Goal: Task Accomplishment & Management: Use online tool/utility

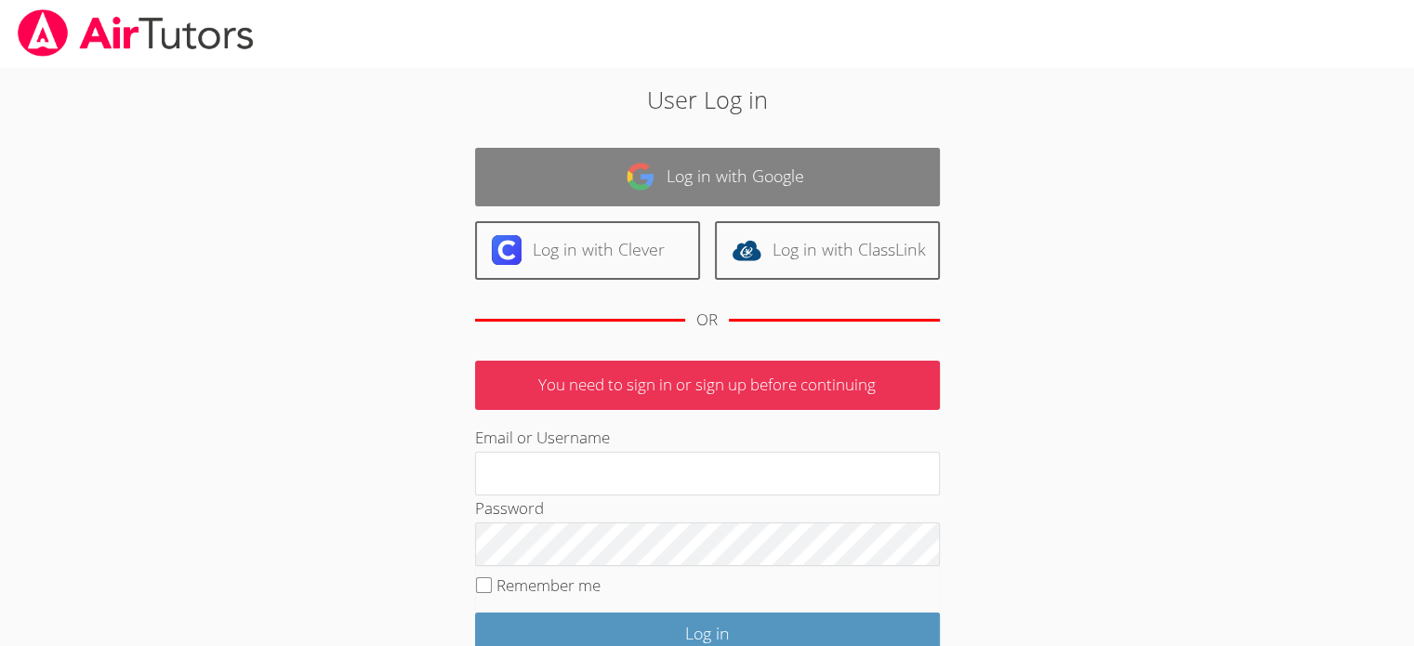
click at [613, 191] on link "Log in with Google" at bounding box center [707, 177] width 465 height 59
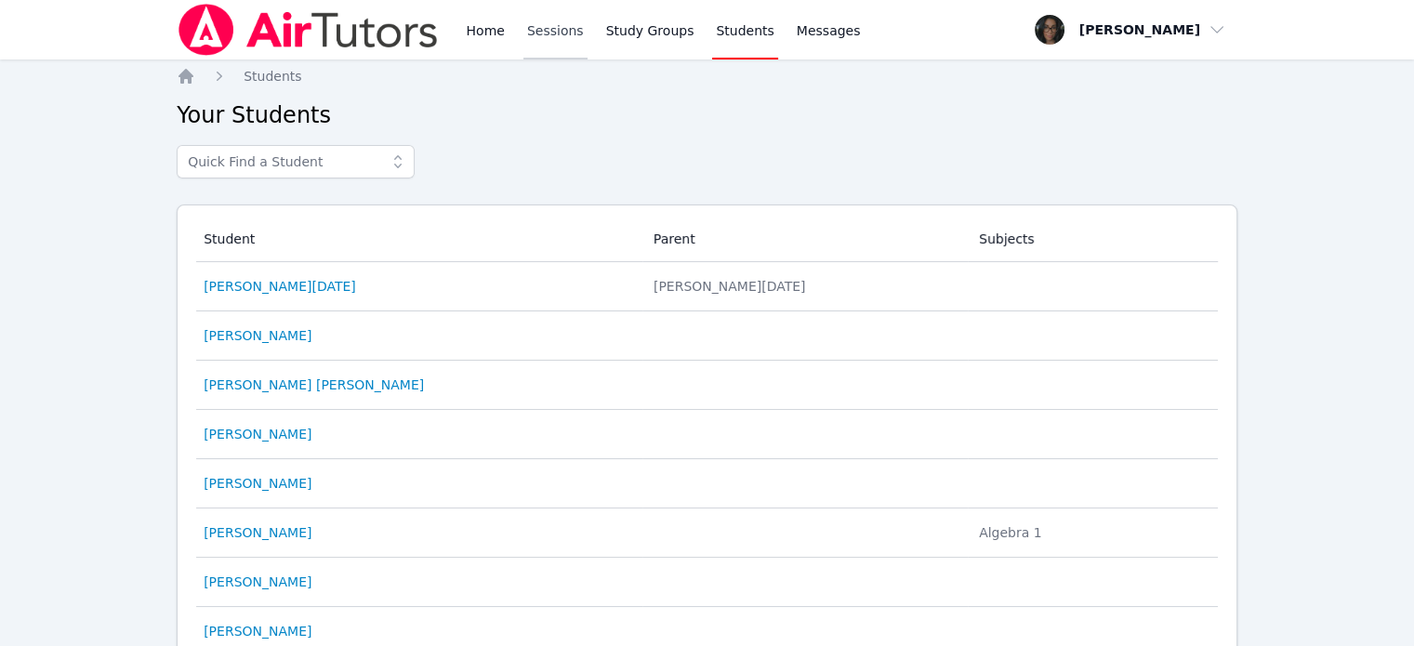
click at [528, 31] on link "Sessions" at bounding box center [555, 29] width 64 height 59
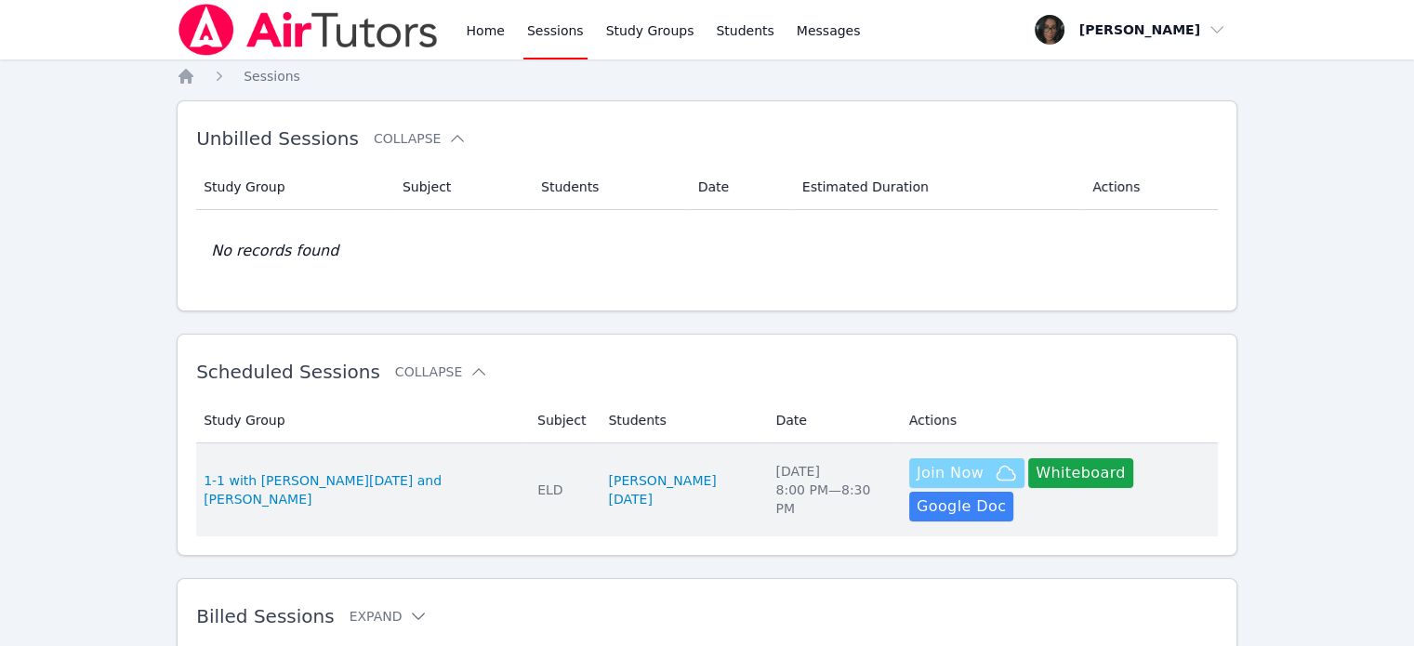
click at [995, 484] on icon "button" at bounding box center [1006, 473] width 22 height 22
click at [1028, 476] on button "Whiteboard" at bounding box center [1080, 473] width 105 height 30
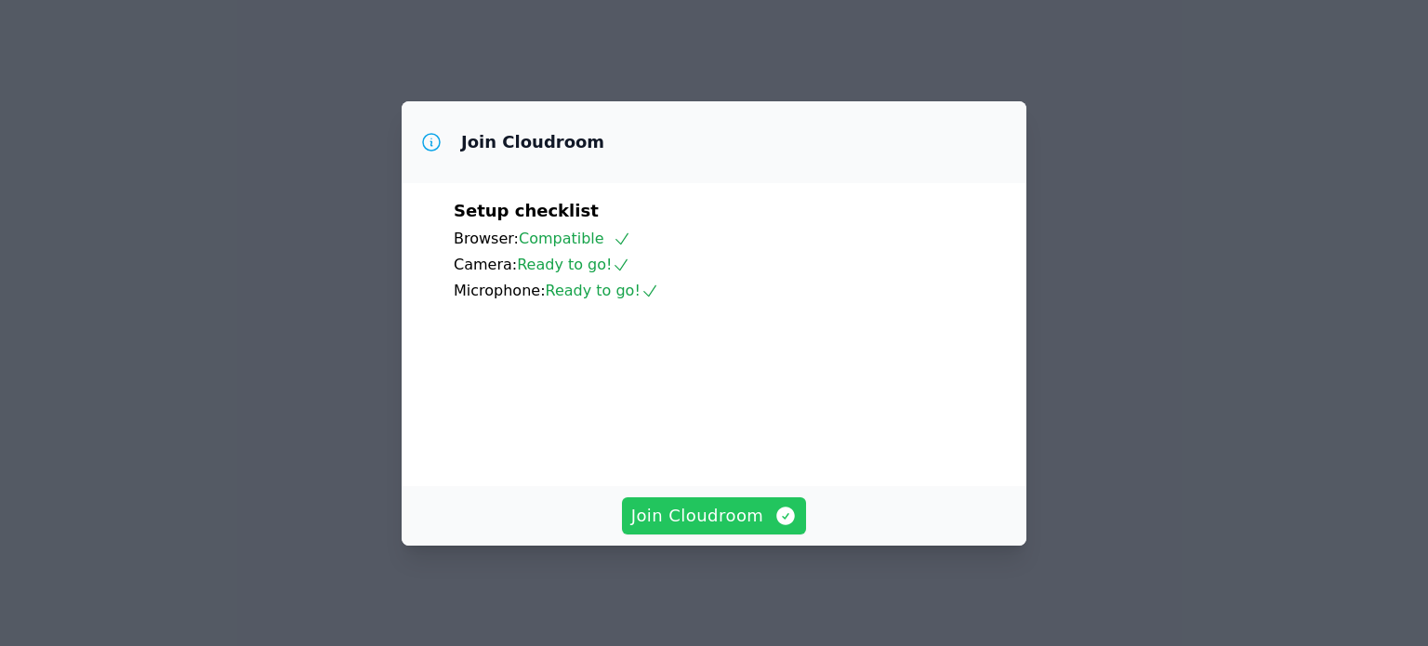
click at [733, 524] on span "Join Cloudroom" at bounding box center [714, 516] width 166 height 26
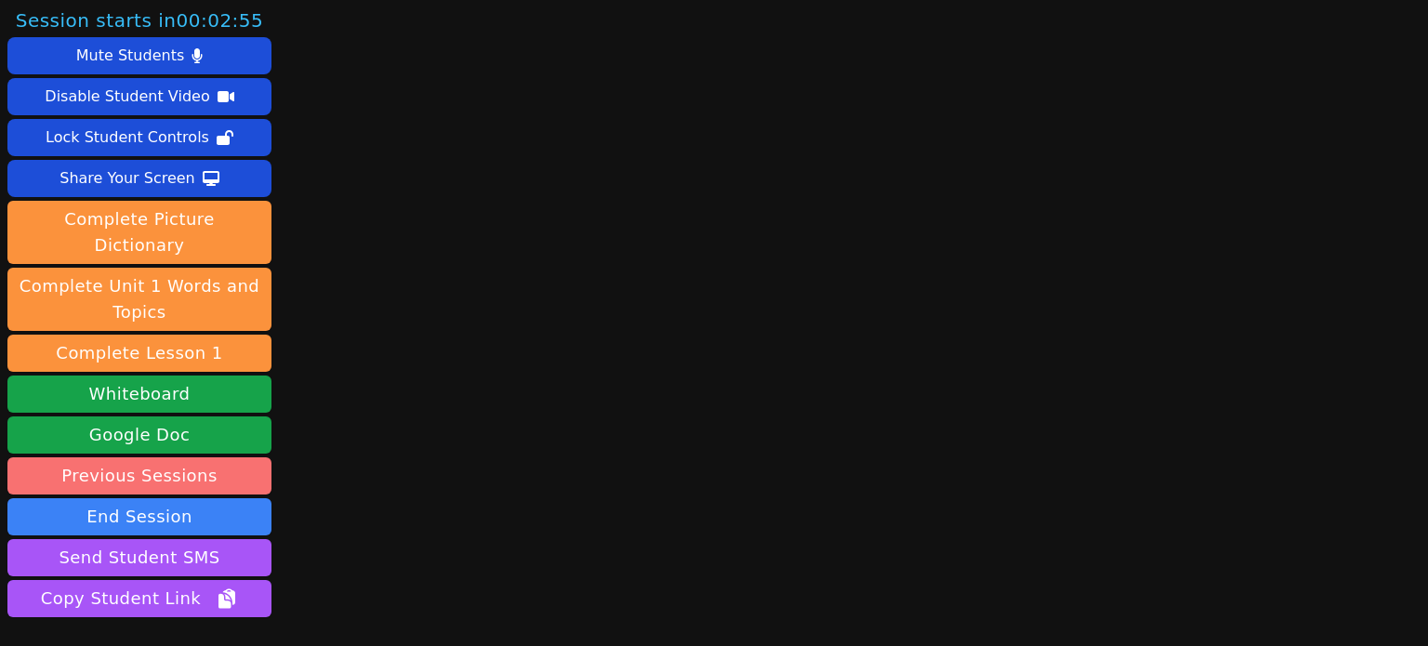
scroll to position [104, 0]
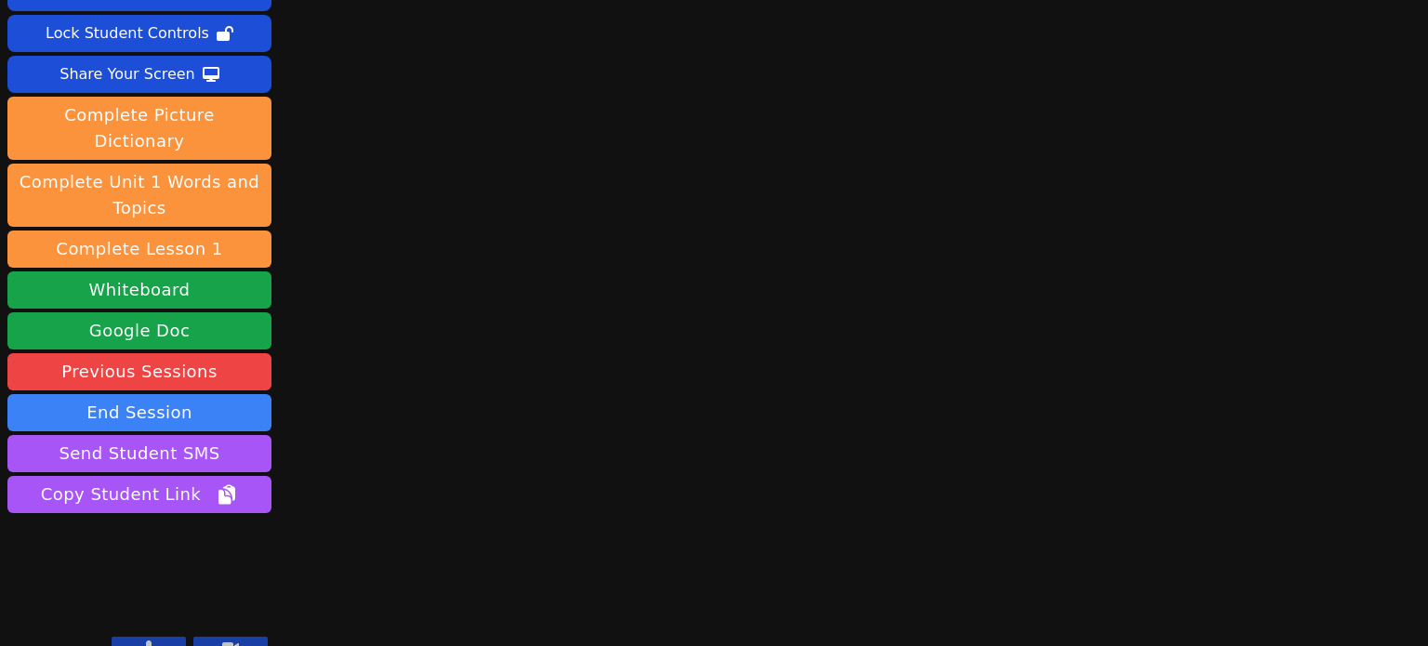
click at [146, 640] on icon at bounding box center [149, 647] width 10 height 15
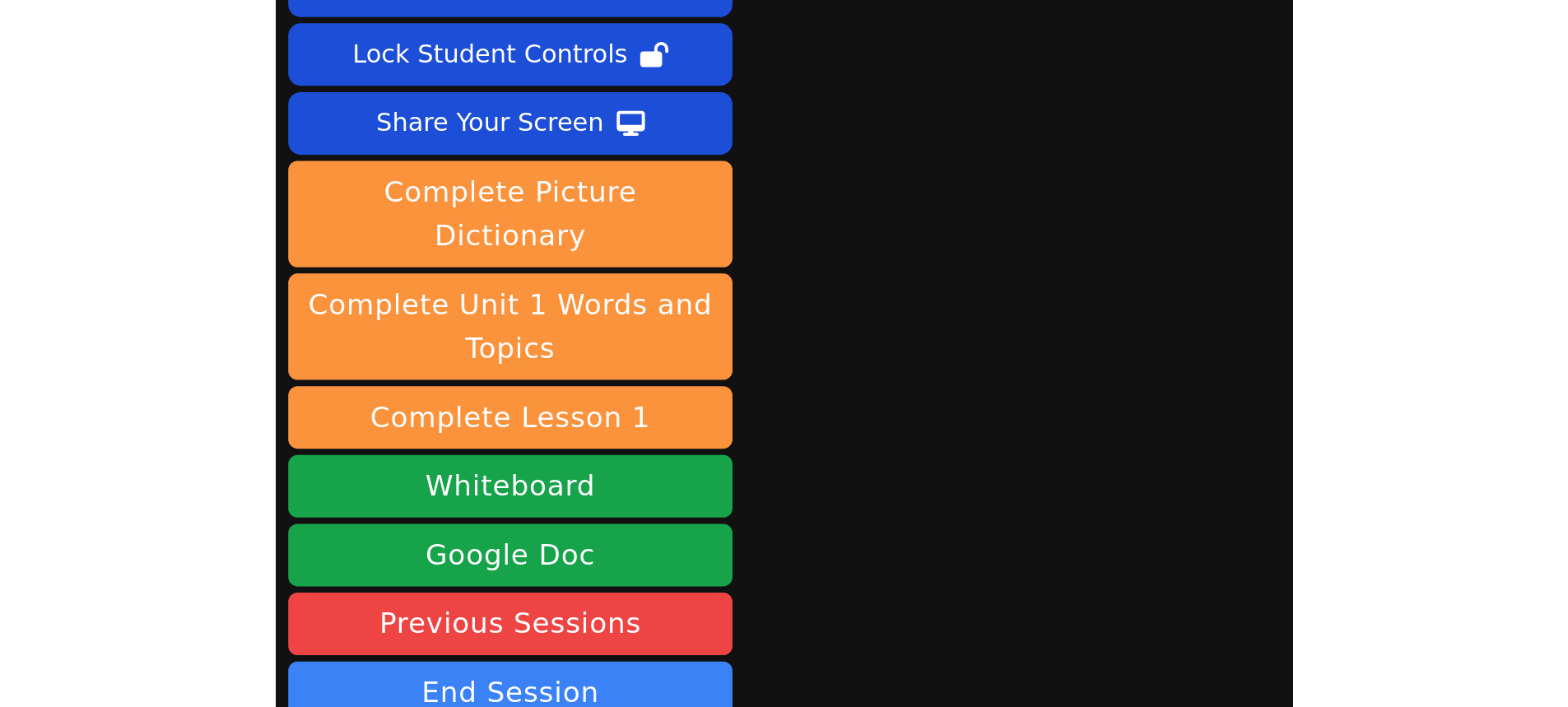
scroll to position [0, 0]
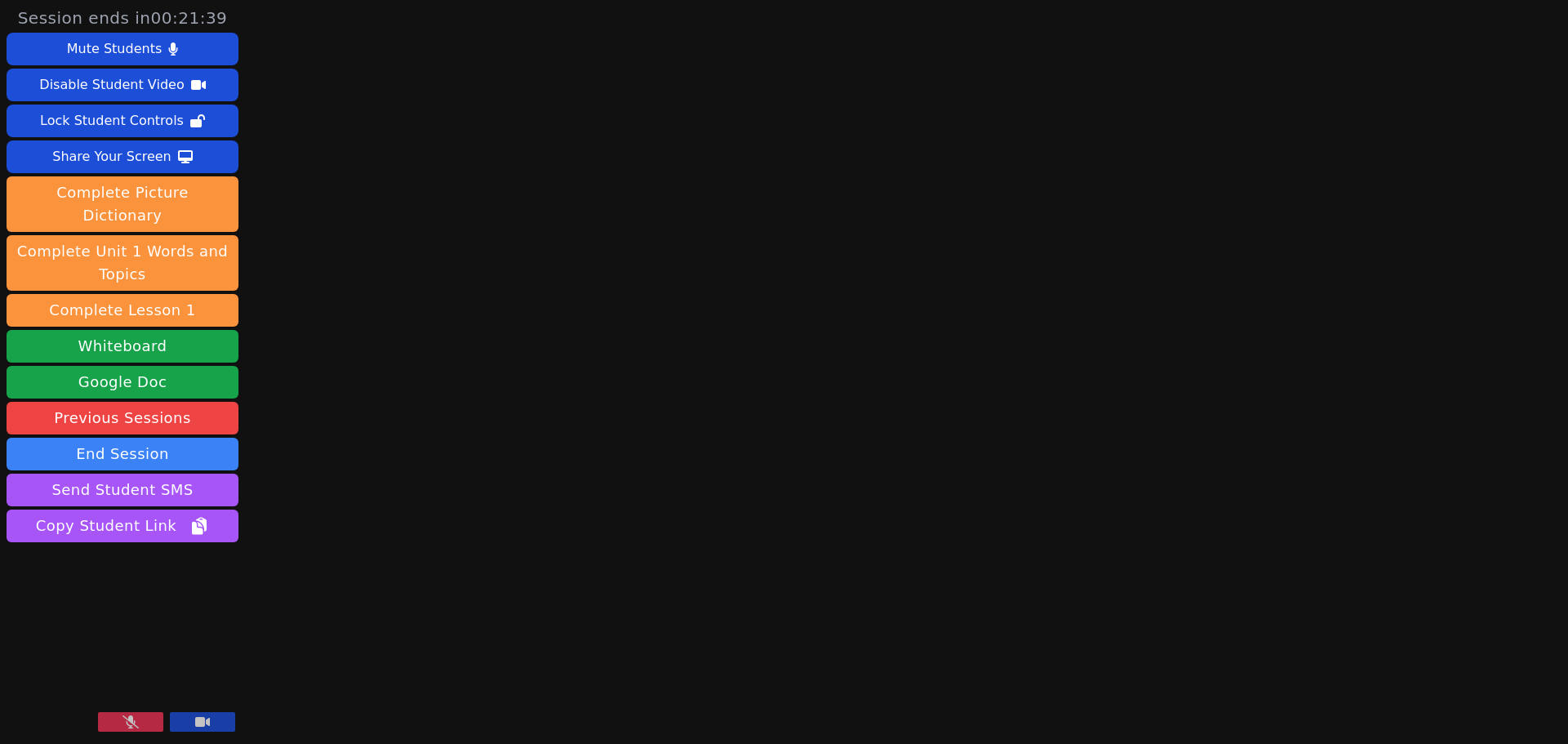
click at [203, 567] on button at bounding box center [202, 722] width 65 height 19
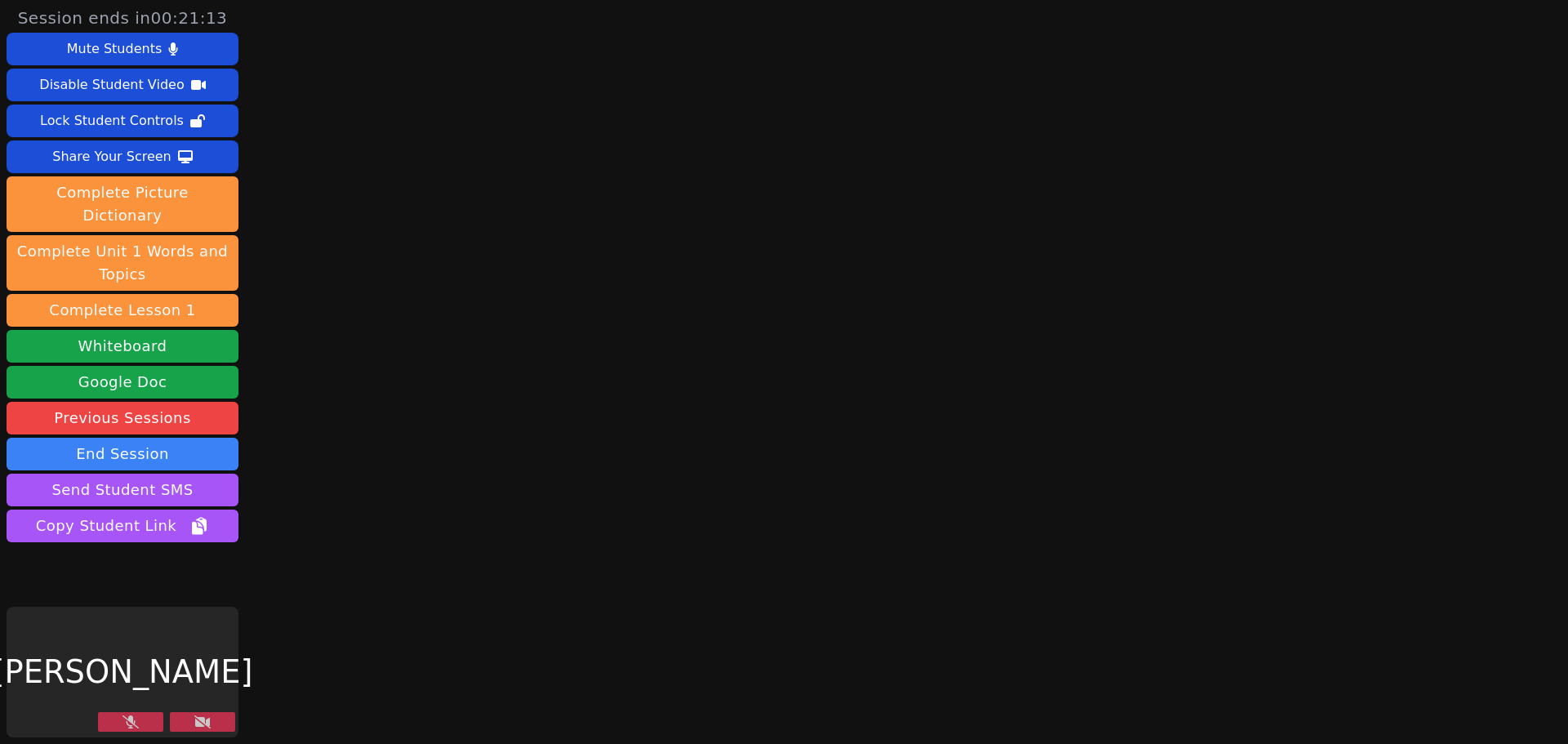
click at [216, 567] on button at bounding box center [202, 722] width 65 height 19
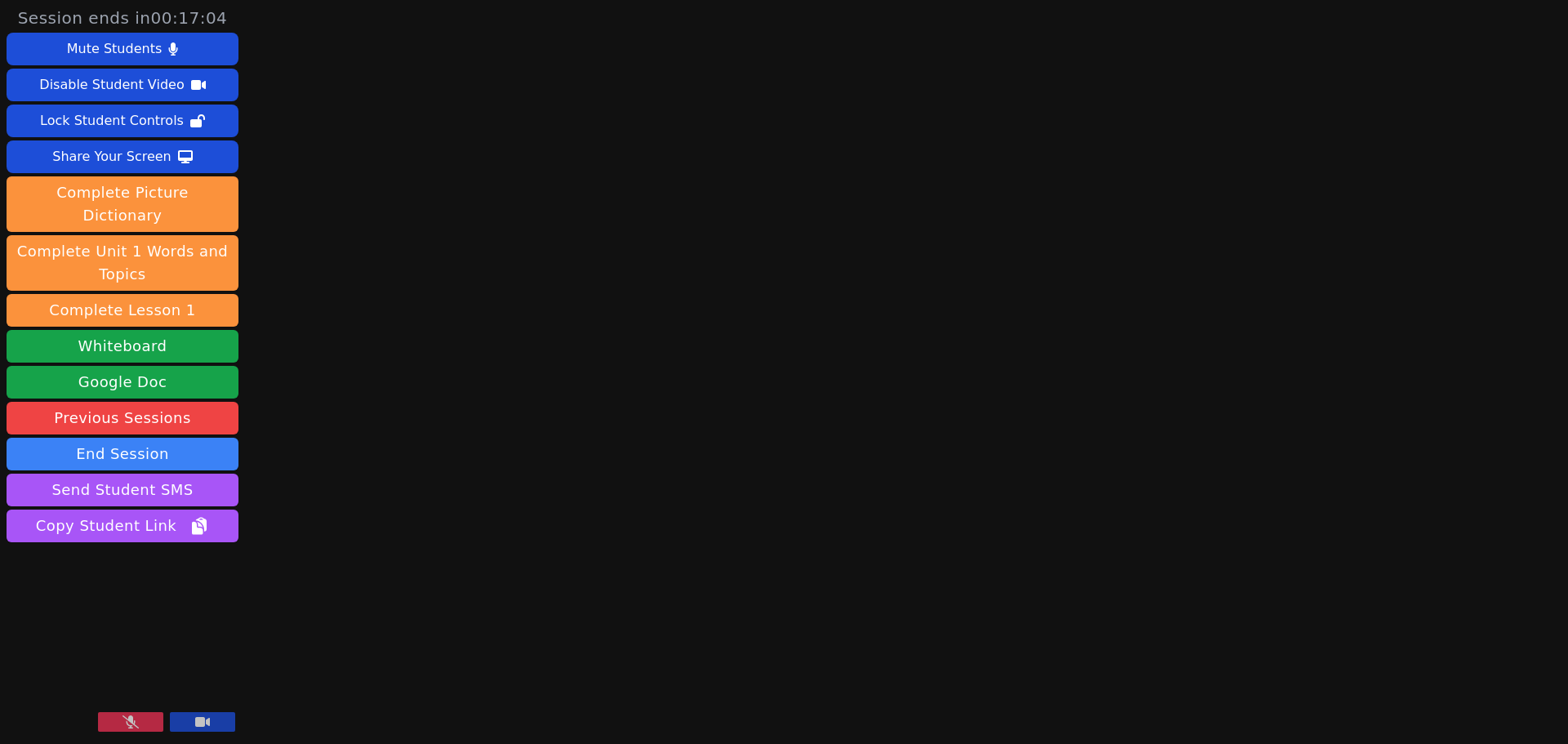
click at [191, 567] on button at bounding box center [202, 722] width 65 height 19
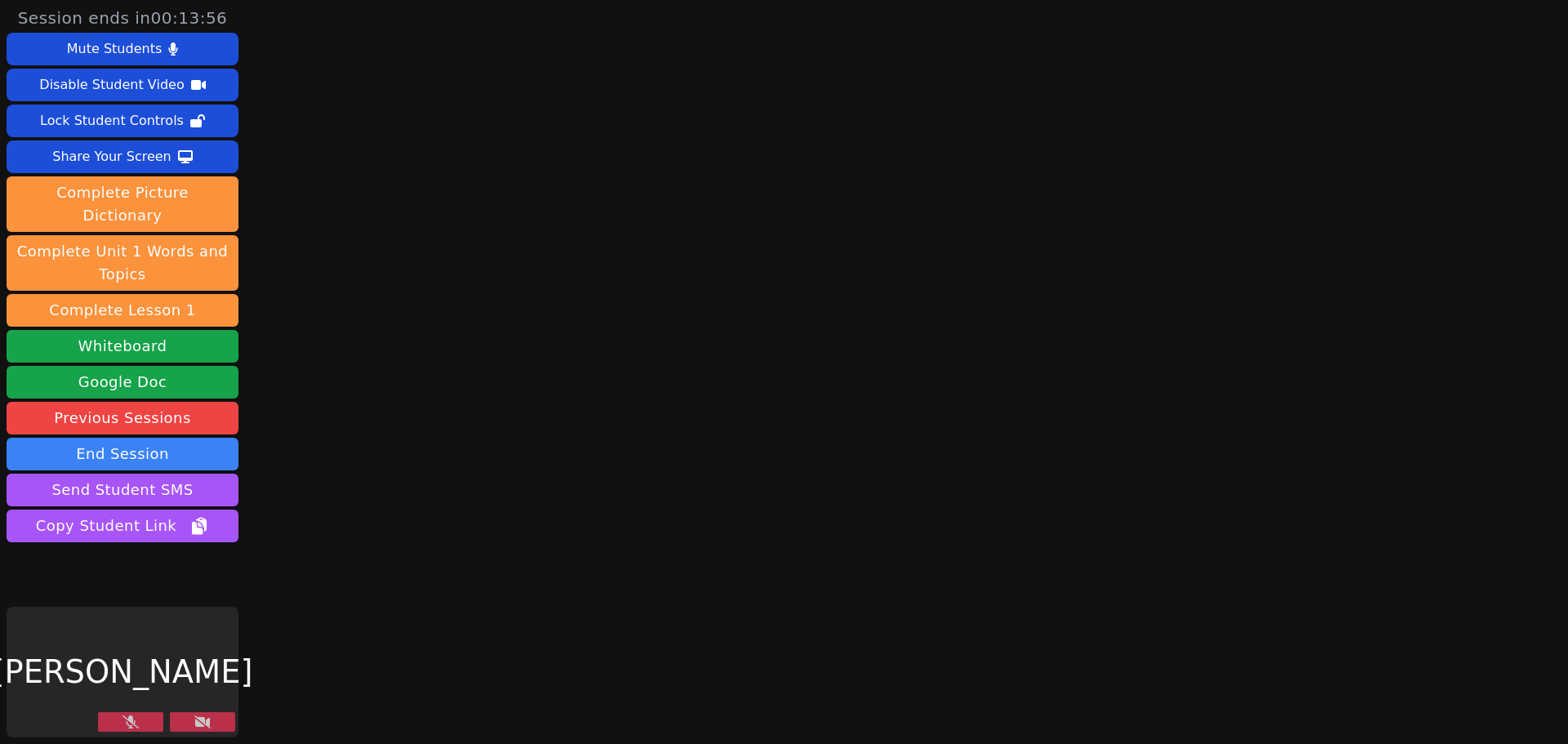
click at [119, 567] on button at bounding box center [131, 722] width 65 height 19
click at [223, 567] on button at bounding box center [202, 722] width 65 height 19
click at [150, 567] on button at bounding box center [131, 722] width 65 height 19
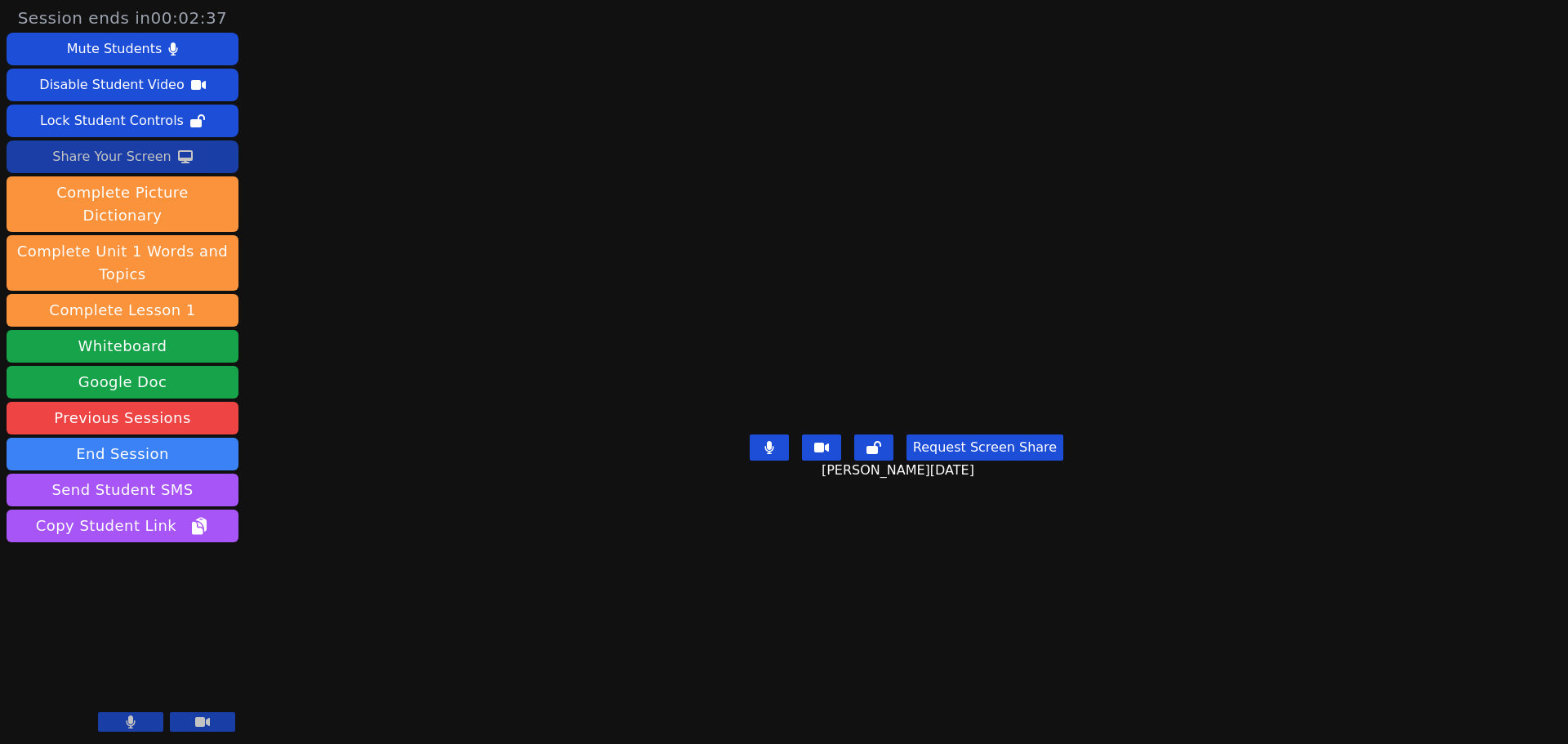
click at [178, 156] on icon at bounding box center [185, 156] width 15 height 13
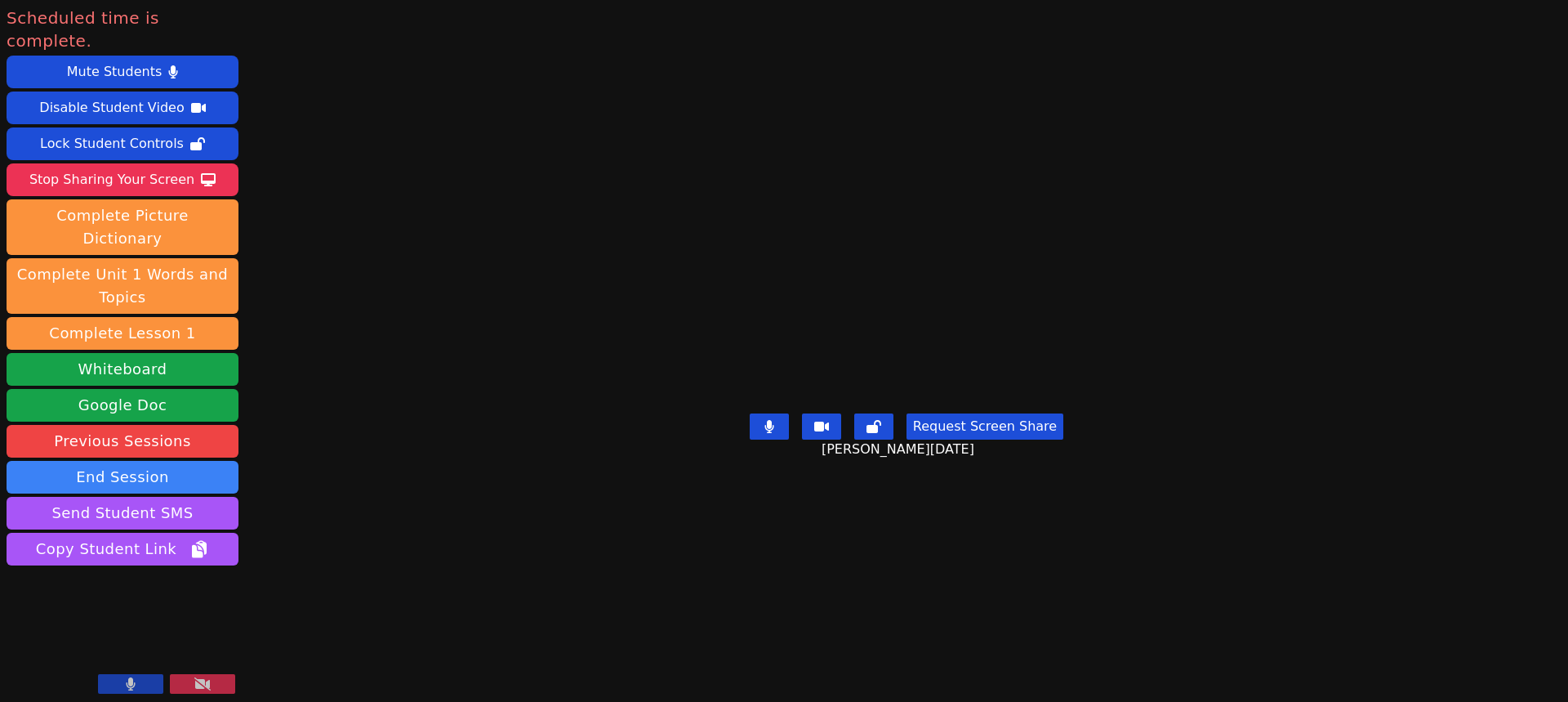
click at [143, 567] on video at bounding box center [122, 633] width 232 height 131
click at [148, 460] on button "End Session" at bounding box center [122, 476] width 232 height 33
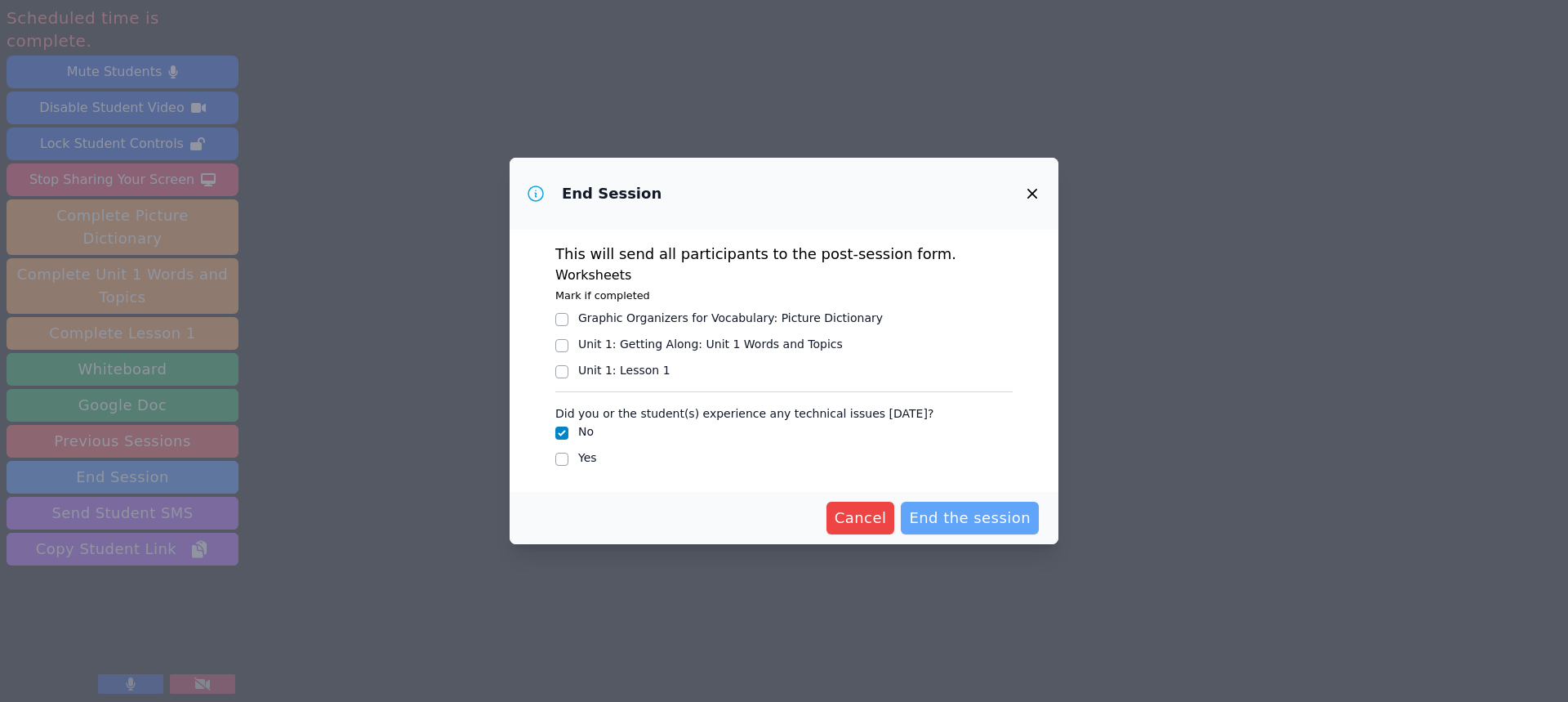
click at [972, 508] on span "End the session" at bounding box center [970, 517] width 122 height 23
